Goal: Communication & Community: Answer question/provide support

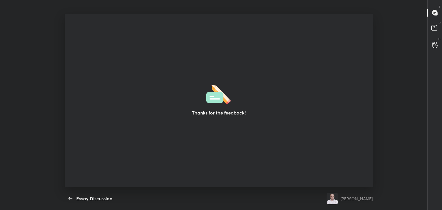
scroll to position [2, 0]
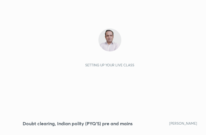
scroll to position [98, 183]
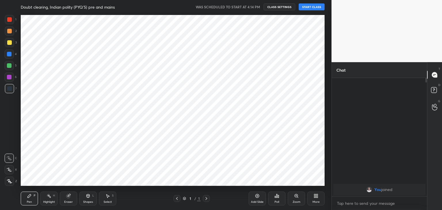
scroll to position [28583, 28449]
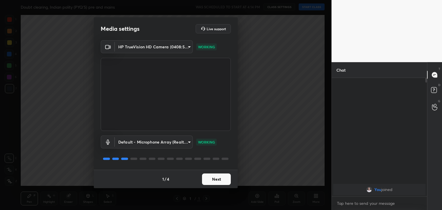
click at [221, 180] on button "Next" at bounding box center [216, 179] width 29 height 12
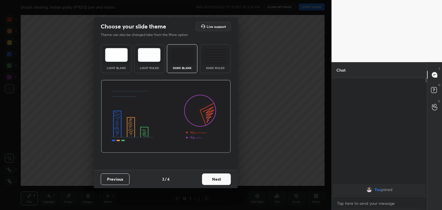
click at [221, 180] on button "Next" at bounding box center [216, 179] width 29 height 12
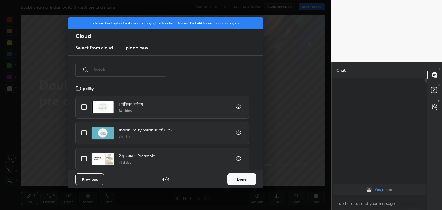
click at [236, 177] on button "Done" at bounding box center [241, 179] width 29 height 12
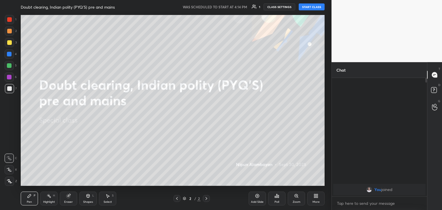
click at [308, 7] on button "START CLASS" at bounding box center [311, 6] width 26 height 7
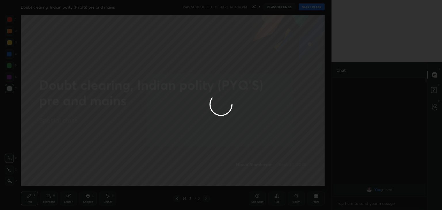
type textarea "x"
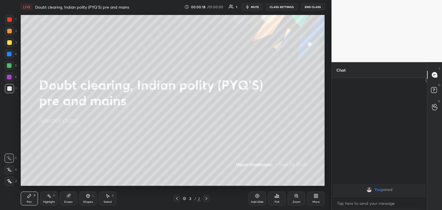
click at [258, 8] on span "mute" at bounding box center [255, 7] width 8 height 4
click at [317, 198] on icon at bounding box center [316, 196] width 1 height 1
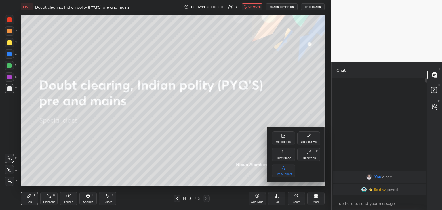
click at [284, 137] on icon at bounding box center [283, 135] width 3 height 3
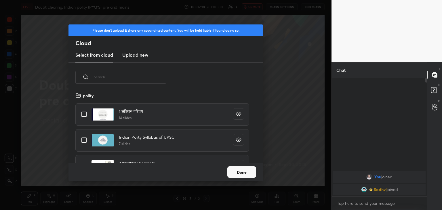
scroll to position [71, 185]
click at [137, 58] on h3 "Upload new" at bounding box center [135, 54] width 26 height 7
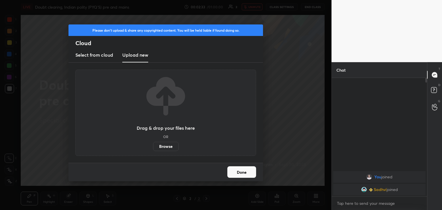
click at [167, 147] on label "Browse" at bounding box center [166, 146] width 26 height 9
click at [153, 147] on input "Browse" at bounding box center [153, 146] width 0 height 9
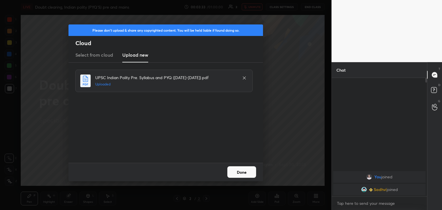
click at [245, 167] on button "Done" at bounding box center [241, 172] width 29 height 12
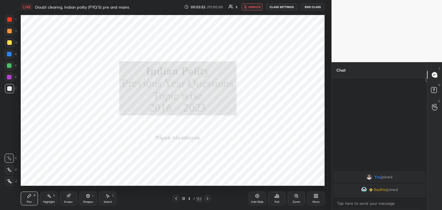
click at [253, 2] on div "LIVE Doubt clearing, Indian polity (PYQ'S) pre and mains 00:03:52 / 01:00:00 2 …" at bounding box center [173, 7] width 304 height 14
click at [253, 5] on span "unmute" at bounding box center [254, 7] width 12 height 4
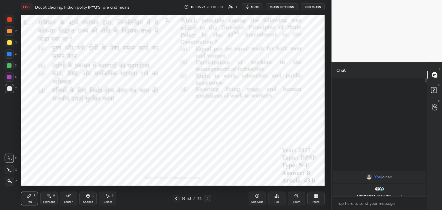
click at [262, 201] on div "Add Slide" at bounding box center [257, 201] width 13 height 3
click at [269, 200] on div "Poll" at bounding box center [276, 199] width 17 height 14
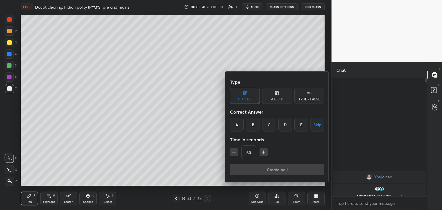
click at [297, 196] on div at bounding box center [221, 105] width 442 height 210
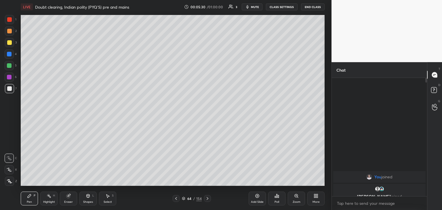
click at [175, 196] on icon at bounding box center [176, 198] width 5 height 5
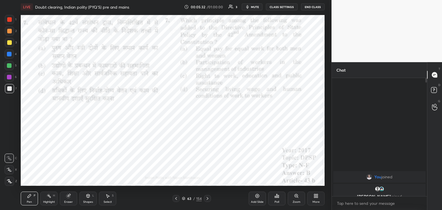
click at [296, 196] on icon at bounding box center [295, 195] width 3 height 3
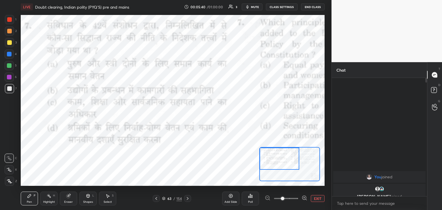
click at [252, 198] on icon at bounding box center [251, 196] width 1 height 3
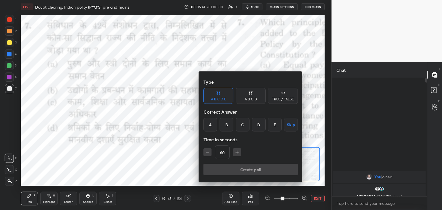
click at [237, 152] on icon "button" at bounding box center [237, 152] width 6 height 6
click at [237, 150] on icon "button" at bounding box center [237, 152] width 6 height 6
type input "90"
click at [228, 126] on div "B" at bounding box center [226, 125] width 14 height 14
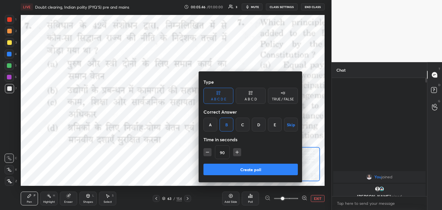
click at [257, 167] on button "Create poll" at bounding box center [250, 170] width 94 height 12
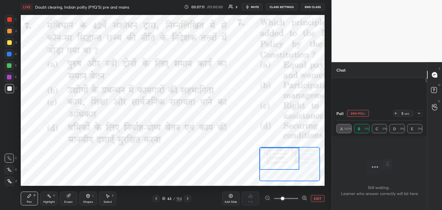
scroll to position [2, 2]
click at [417, 112] on icon at bounding box center [418, 113] width 5 height 5
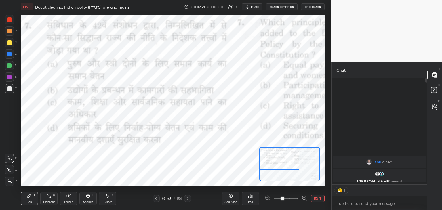
scroll to position [0, 0]
type textarea "x"
click at [9, 22] on div at bounding box center [9, 19] width 9 height 9
click at [187, 198] on icon at bounding box center [187, 198] width 5 height 5
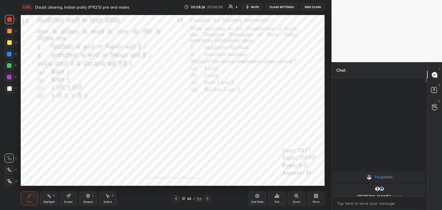
click at [296, 195] on icon at bounding box center [295, 195] width 3 height 3
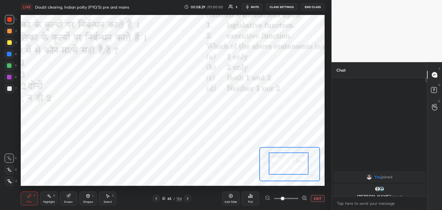
drag, startPoint x: 291, startPoint y: 169, endPoint x: 275, endPoint y: 160, distance: 17.8
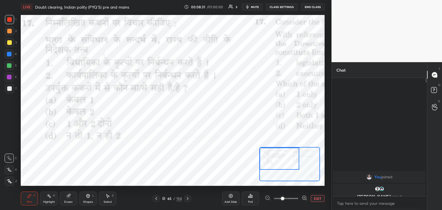
click at [257, 147] on div "Setting up your live class Poll for secs No correct answer Start poll" at bounding box center [173, 100] width 304 height 171
drag, startPoint x: 266, startPoint y: 153, endPoint x: 264, endPoint y: 148, distance: 6.3
click at [264, 148] on div at bounding box center [279, 159] width 40 height 22
click at [248, 198] on div "Poll" at bounding box center [250, 199] width 17 height 14
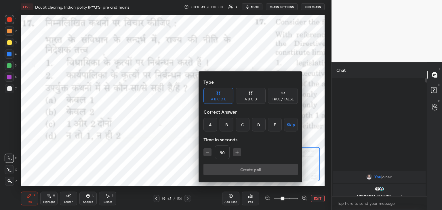
click at [252, 125] on div "D" at bounding box center [259, 125] width 14 height 14
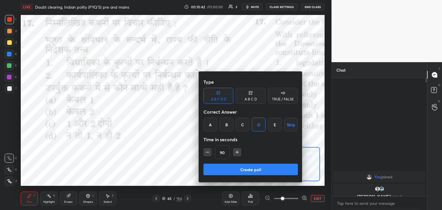
click at [206, 151] on icon "button" at bounding box center [207, 152] width 6 height 6
click at [205, 152] on icon "button" at bounding box center [207, 152] width 6 height 6
type input "60"
click at [228, 169] on button "Create poll" at bounding box center [250, 170] width 94 height 12
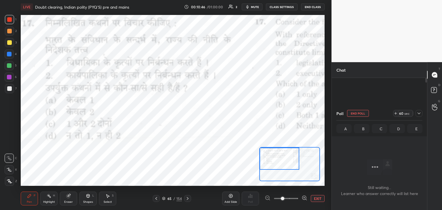
scroll to position [100, 93]
click at [317, 200] on button "EXIT" at bounding box center [318, 198] width 14 height 7
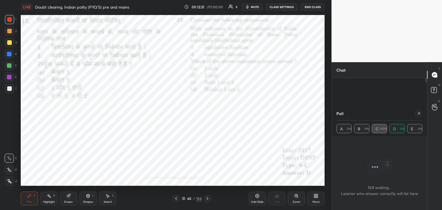
click at [420, 113] on icon at bounding box center [418, 113] width 5 height 5
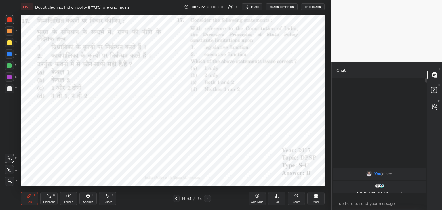
scroll to position [2, 2]
click at [206, 198] on icon at bounding box center [207, 198] width 5 height 5
click at [298, 195] on div "Zoom" at bounding box center [296, 199] width 17 height 14
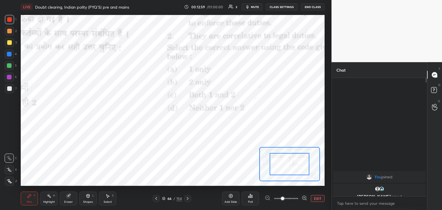
click at [285, 165] on div at bounding box center [289, 164] width 40 height 22
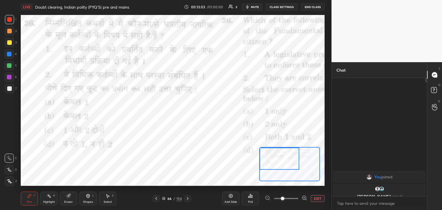
click at [258, 146] on div "Setting up your live class Poll for secs No correct answer Start poll" at bounding box center [173, 100] width 304 height 171
drag, startPoint x: 268, startPoint y: 156, endPoint x: 264, endPoint y: 150, distance: 7.4
click at [264, 151] on div at bounding box center [279, 159] width 40 height 22
click at [249, 199] on div "Poll" at bounding box center [250, 199] width 17 height 14
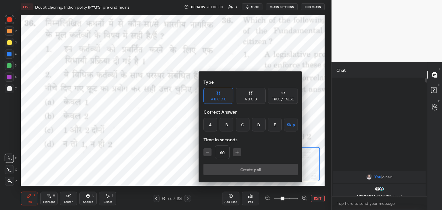
click at [257, 121] on div "D" at bounding box center [259, 125] width 14 height 14
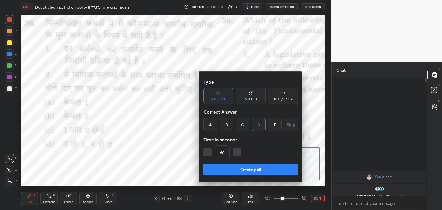
click at [254, 169] on button "Create poll" at bounding box center [250, 170] width 94 height 12
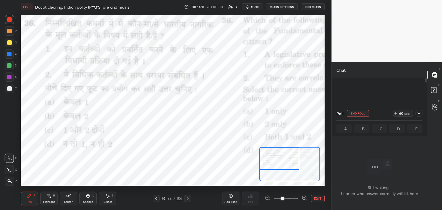
scroll to position [100, 93]
click at [420, 114] on icon at bounding box center [418, 113] width 3 height 3
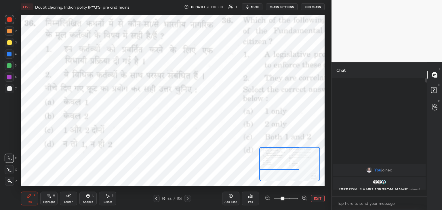
scroll to position [130, 93]
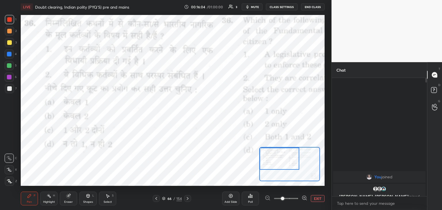
click at [317, 198] on button "EXIT" at bounding box center [318, 198] width 14 height 7
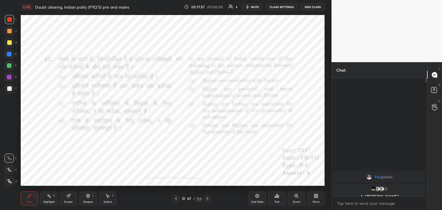
click at [295, 197] on icon at bounding box center [296, 196] width 5 height 5
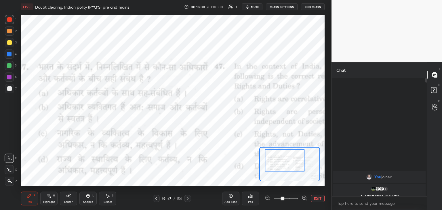
click at [250, 196] on icon at bounding box center [250, 195] width 1 height 3
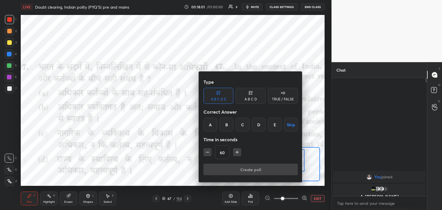
click at [210, 126] on div "A" at bounding box center [210, 125] width 14 height 14
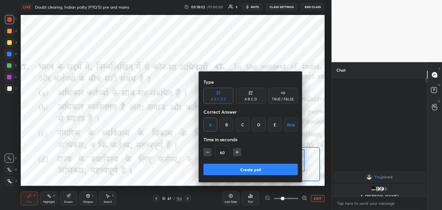
click at [240, 171] on button "Create poll" at bounding box center [250, 170] width 94 height 12
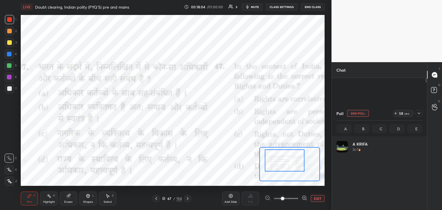
scroll to position [2, 2]
click at [417, 113] on icon at bounding box center [418, 113] width 5 height 5
type textarea "x"
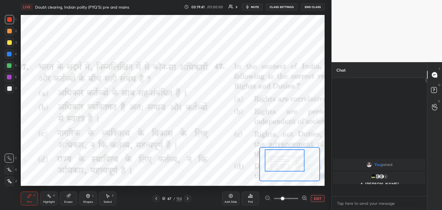
scroll to position [130, 93]
click at [316, 198] on button "EXIT" at bounding box center [318, 198] width 14 height 7
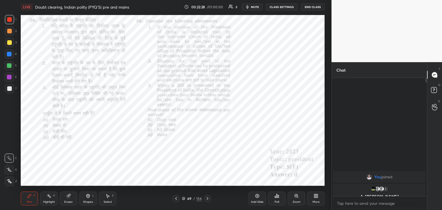
click at [296, 198] on div "Zoom" at bounding box center [296, 199] width 17 height 14
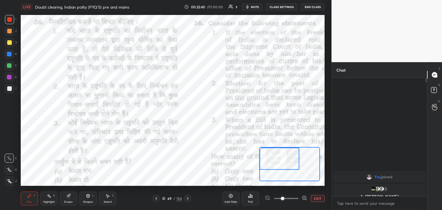
click at [315, 198] on button "EXIT" at bounding box center [318, 198] width 14 height 7
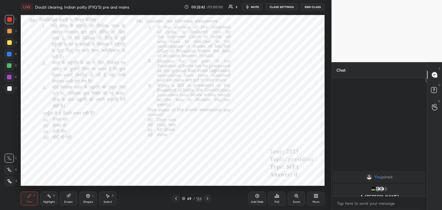
click at [295, 198] on icon at bounding box center [296, 196] width 5 height 5
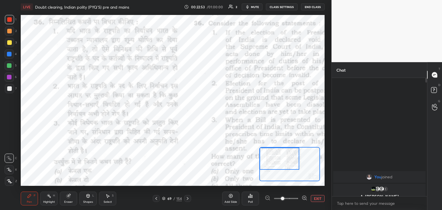
click at [254, 198] on div "Poll" at bounding box center [250, 199] width 17 height 14
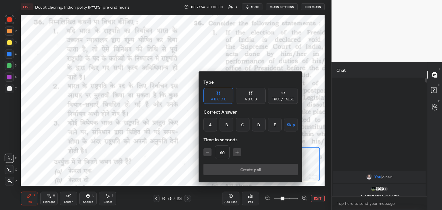
click at [258, 125] on div "D" at bounding box center [259, 125] width 14 height 14
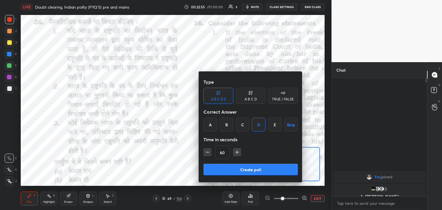
click at [237, 152] on icon "button" at bounding box center [237, 152] width 0 height 3
click at [238, 150] on icon "button" at bounding box center [237, 152] width 6 height 6
type input "90"
click at [244, 168] on button "Create poll" at bounding box center [250, 170] width 94 height 12
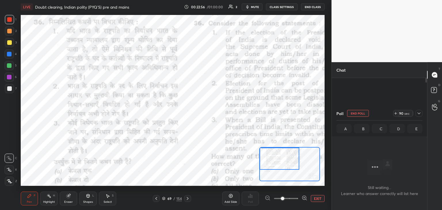
scroll to position [100, 93]
click at [267, 160] on div at bounding box center [279, 159] width 40 height 22
click at [420, 114] on icon at bounding box center [418, 113] width 3 height 3
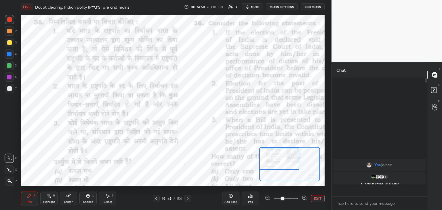
scroll to position [2, 2]
click at [315, 198] on button "EXIT" at bounding box center [318, 198] width 14 height 7
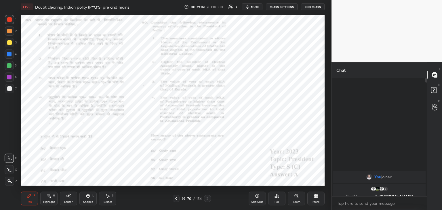
click at [296, 197] on icon at bounding box center [295, 195] width 3 height 3
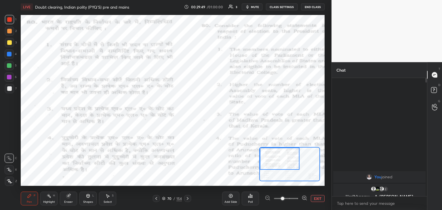
click at [249, 198] on icon at bounding box center [248, 196] width 1 height 1
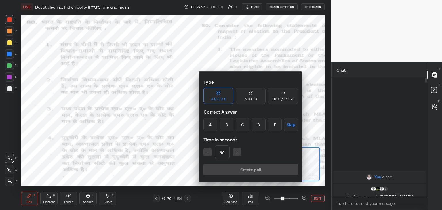
click at [209, 124] on div "A" at bounding box center [210, 125] width 14 height 14
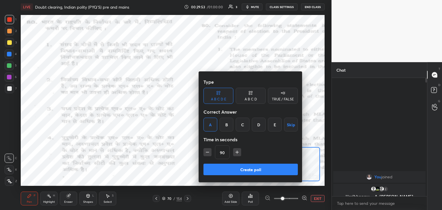
click at [231, 173] on button "Create poll" at bounding box center [250, 170] width 94 height 12
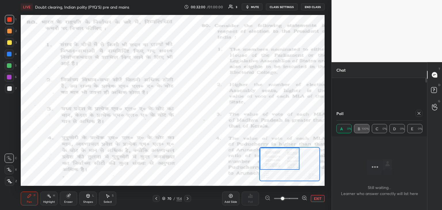
click at [420, 114] on icon at bounding box center [418, 113] width 5 height 5
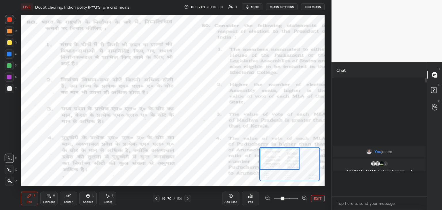
scroll to position [130, 93]
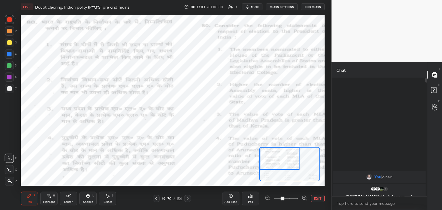
click at [319, 197] on button "EXIT" at bounding box center [318, 198] width 14 height 7
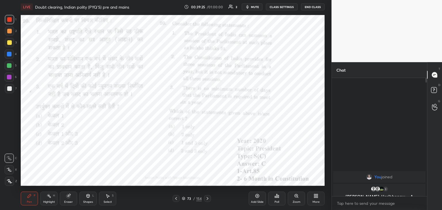
click at [250, 5] on icon "button" at bounding box center [247, 7] width 5 height 5
click at [251, 5] on span "unmute" at bounding box center [254, 7] width 12 height 4
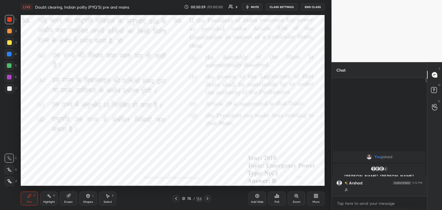
click at [206, 198] on icon at bounding box center [207, 198] width 5 height 5
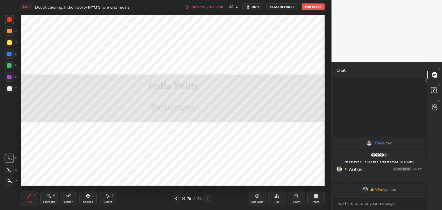
click at [308, 9] on button "End Class" at bounding box center [312, 6] width 23 height 7
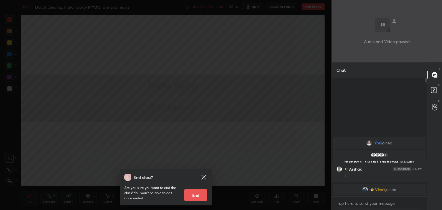
click at [194, 199] on button "End" at bounding box center [195, 195] width 23 height 12
type textarea "x"
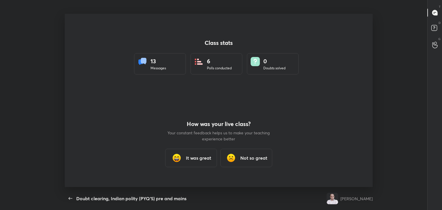
scroll to position [173, 437]
click at [200, 158] on h3 "It was great" at bounding box center [198, 157] width 25 height 7
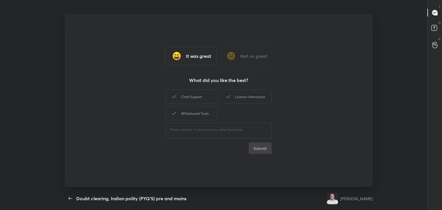
click at [253, 112] on div "Chat Support Learner Interaction Whiteboard Tools" at bounding box center [219, 104] width 106 height 33
click at [252, 100] on div "Learner Interaction" at bounding box center [246, 96] width 52 height 14
click at [247, 148] on div "Chat Support Learner Interaction Whiteboard Tools ​ Submit" at bounding box center [219, 121] width 106 height 66
click at [256, 149] on button "Submit" at bounding box center [259, 148] width 23 height 12
